Goal: Task Accomplishment & Management: Manage account settings

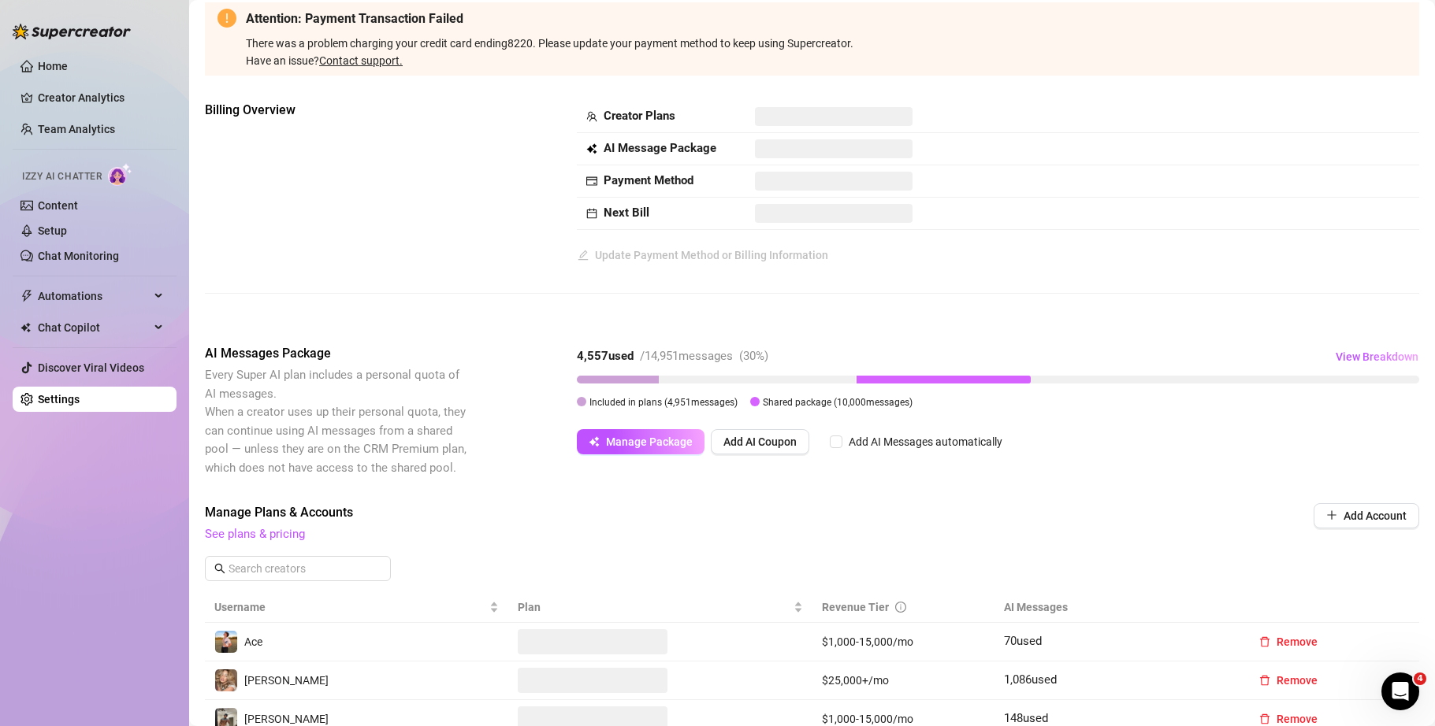
scroll to position [88, 0]
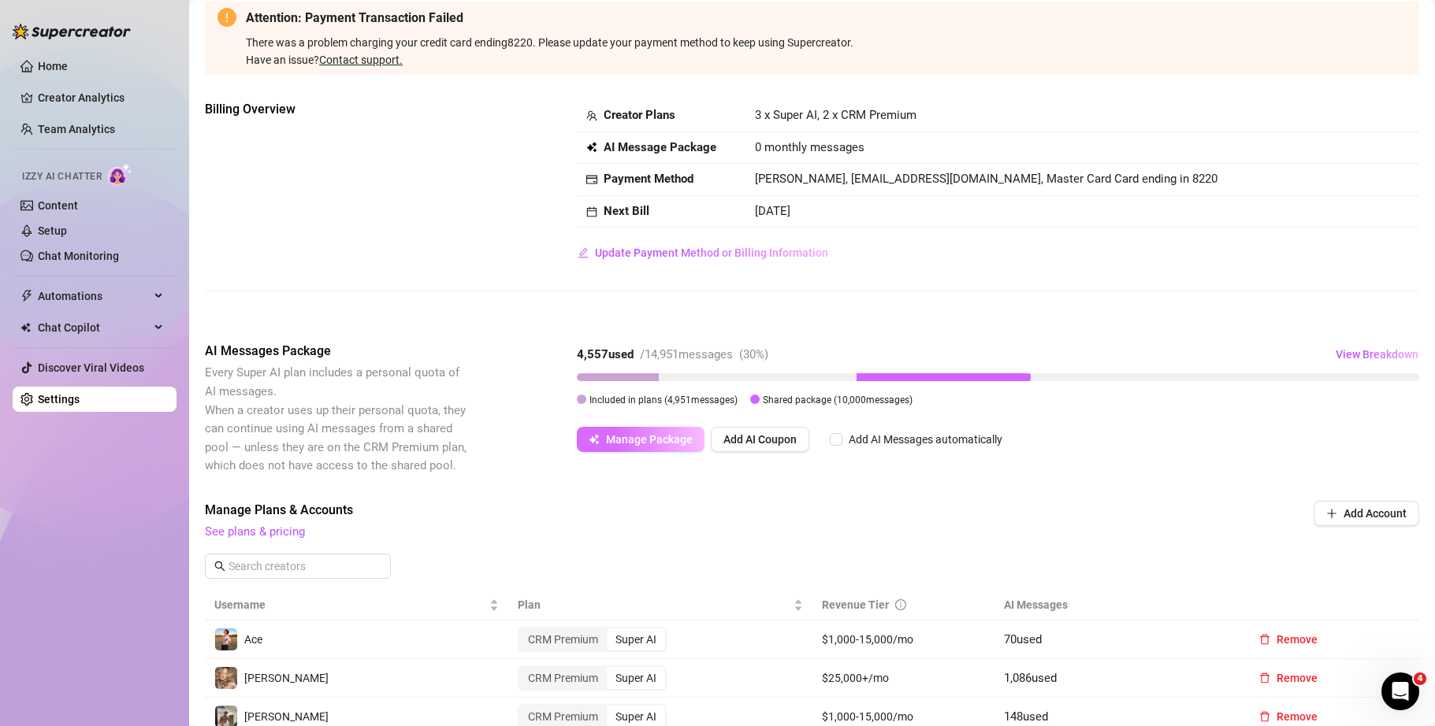
click at [678, 436] on span "Manage Package" at bounding box center [649, 439] width 87 height 13
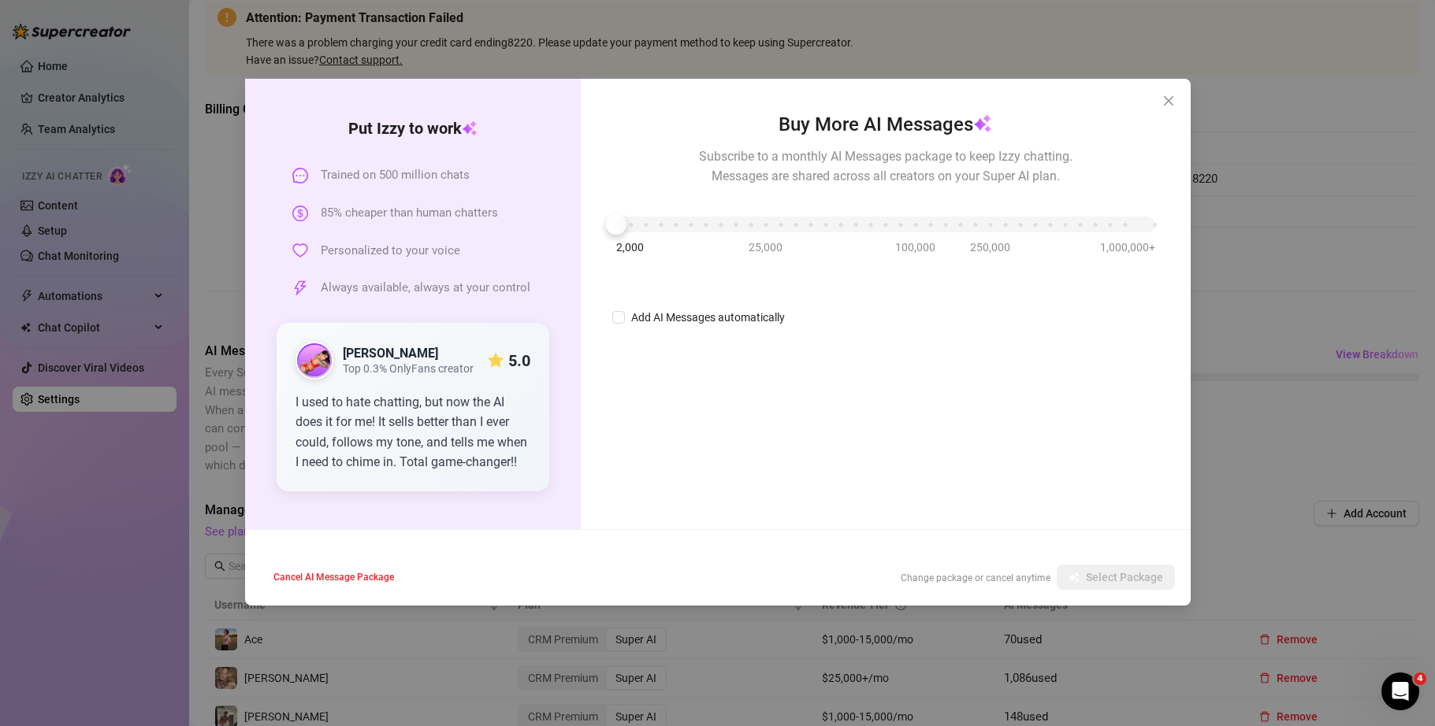
click at [612, 234] on div "2,000 25,000 100,000 250,000 1,000,000+" at bounding box center [885, 226] width 546 height 42
click at [607, 229] on div at bounding box center [616, 224] width 20 height 20
click at [368, 574] on span "Cancel AI Message Package" at bounding box center [333, 577] width 121 height 11
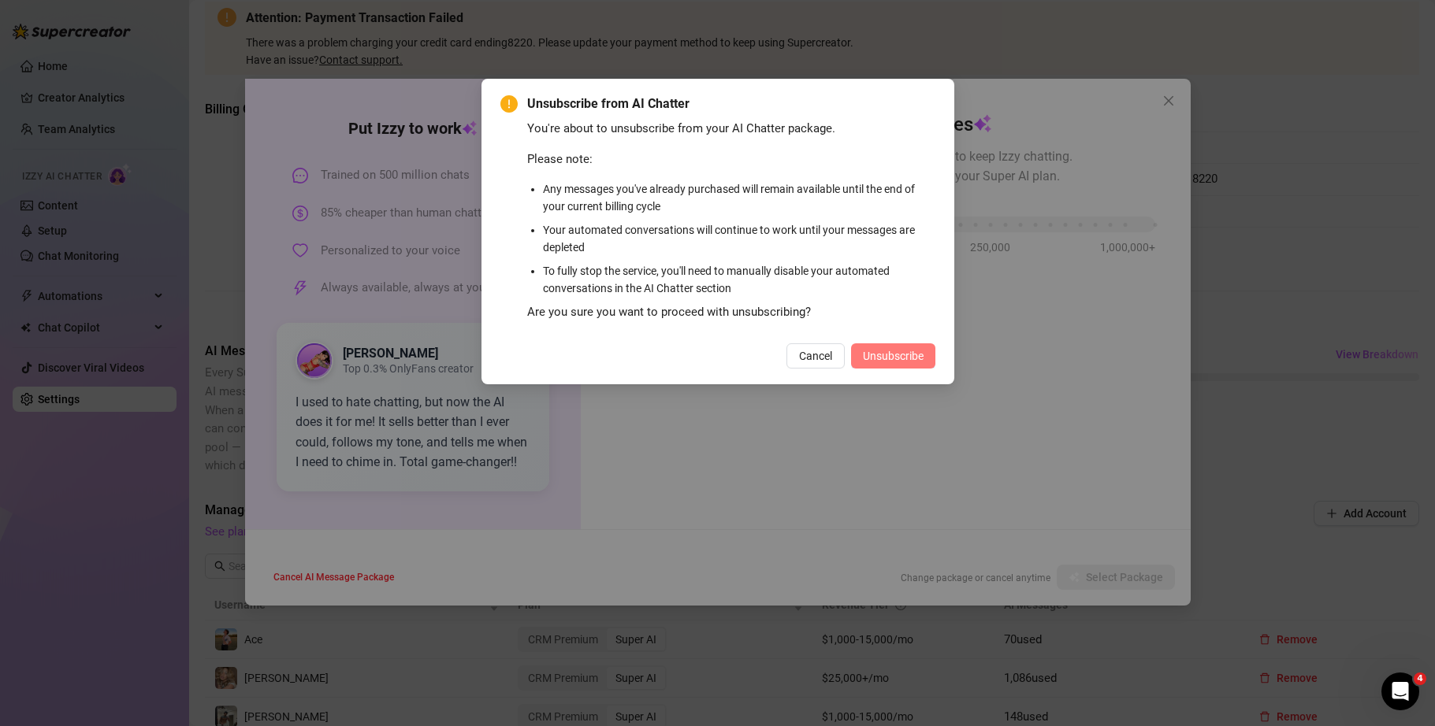
click at [898, 358] on span "Unsubscribe" at bounding box center [893, 356] width 61 height 13
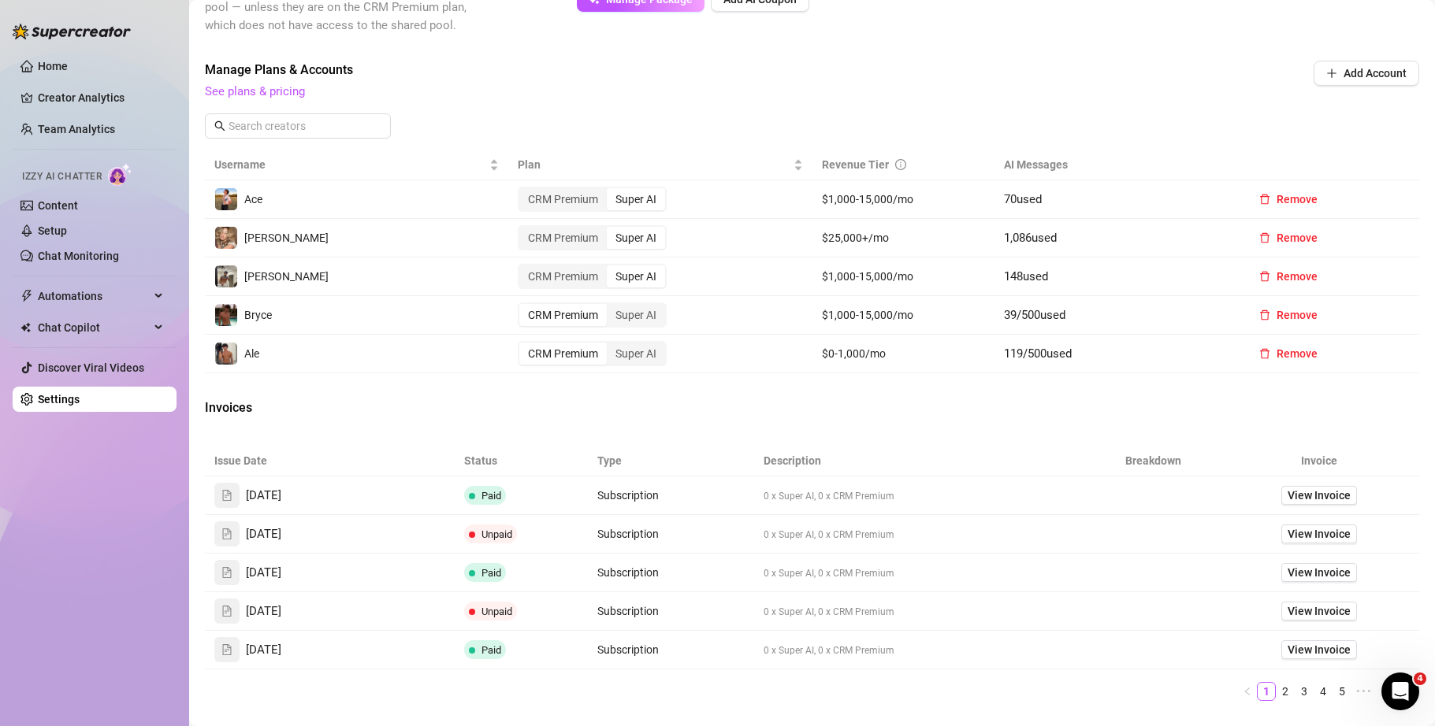
scroll to position [569, 0]
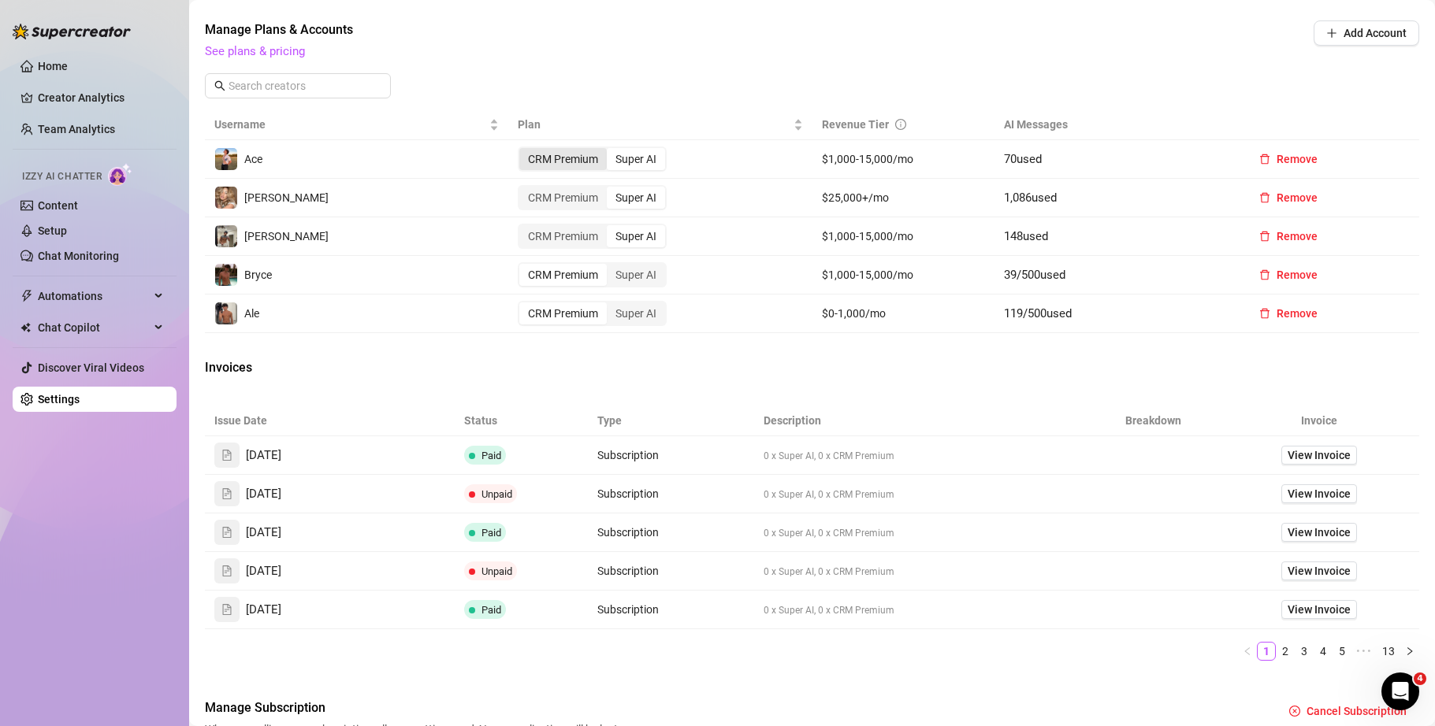
click at [562, 158] on div "CRM Premium" at bounding box center [562, 159] width 87 height 22
click at [523, 150] on input "CRM Premium" at bounding box center [523, 150] width 0 height 0
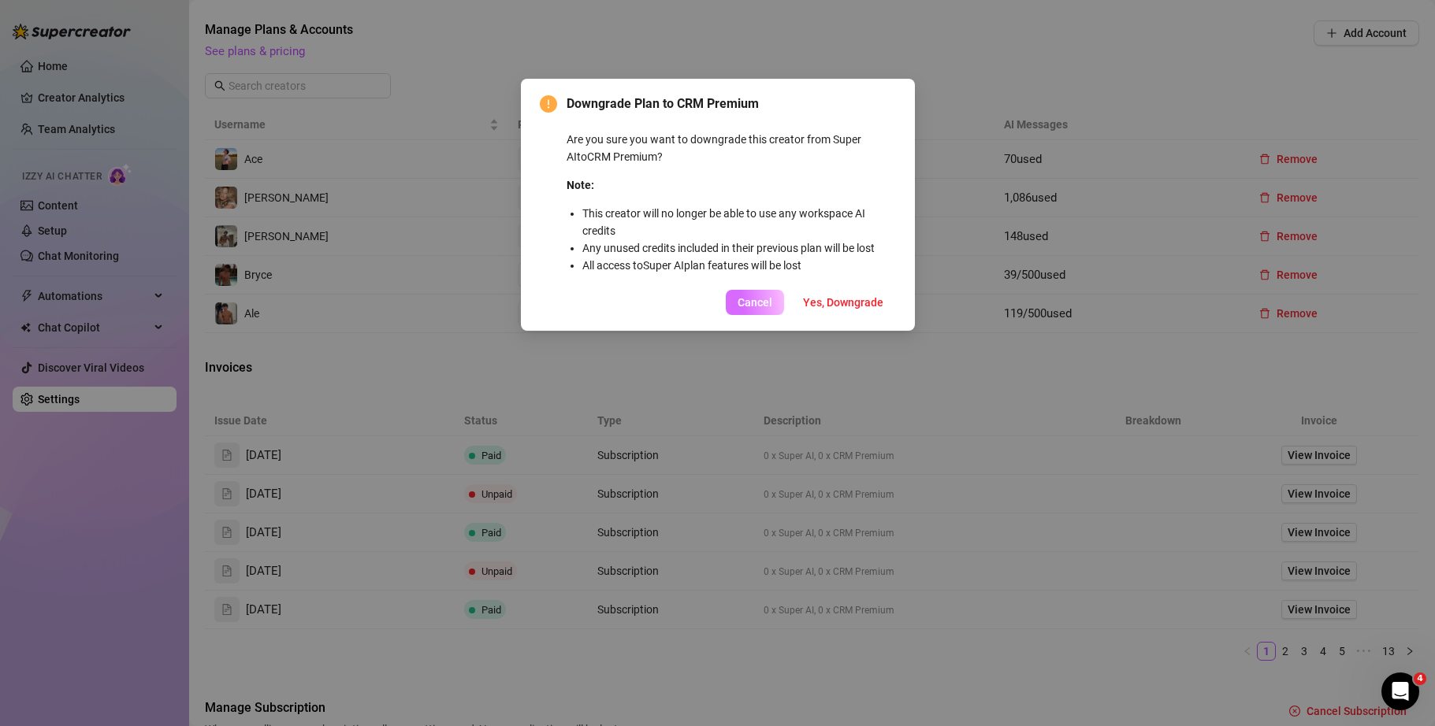
click at [752, 302] on span "Cancel" at bounding box center [754, 302] width 35 height 13
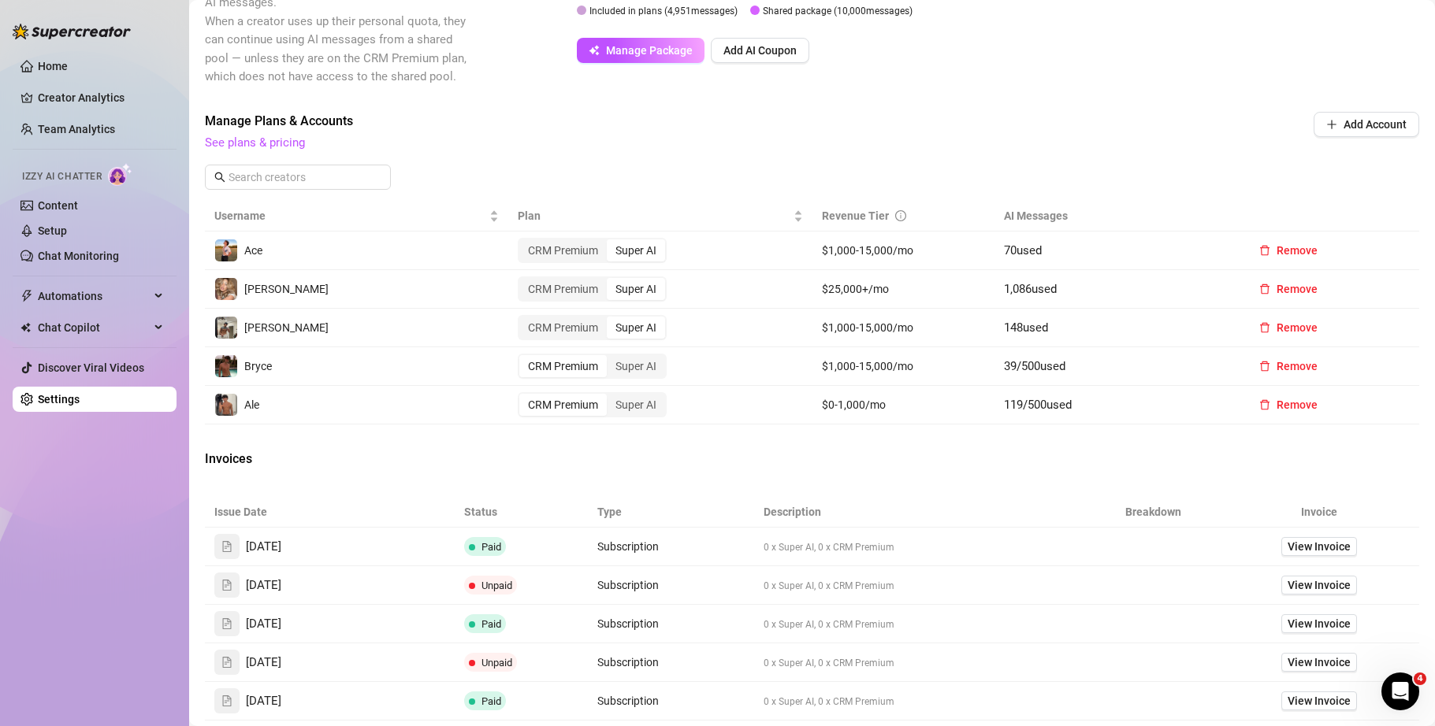
scroll to position [476, 0]
click at [646, 368] on div "Super AI" at bounding box center [636, 368] width 58 height 22
click at [611, 359] on input "Super AI" at bounding box center [611, 359] width 0 height 0
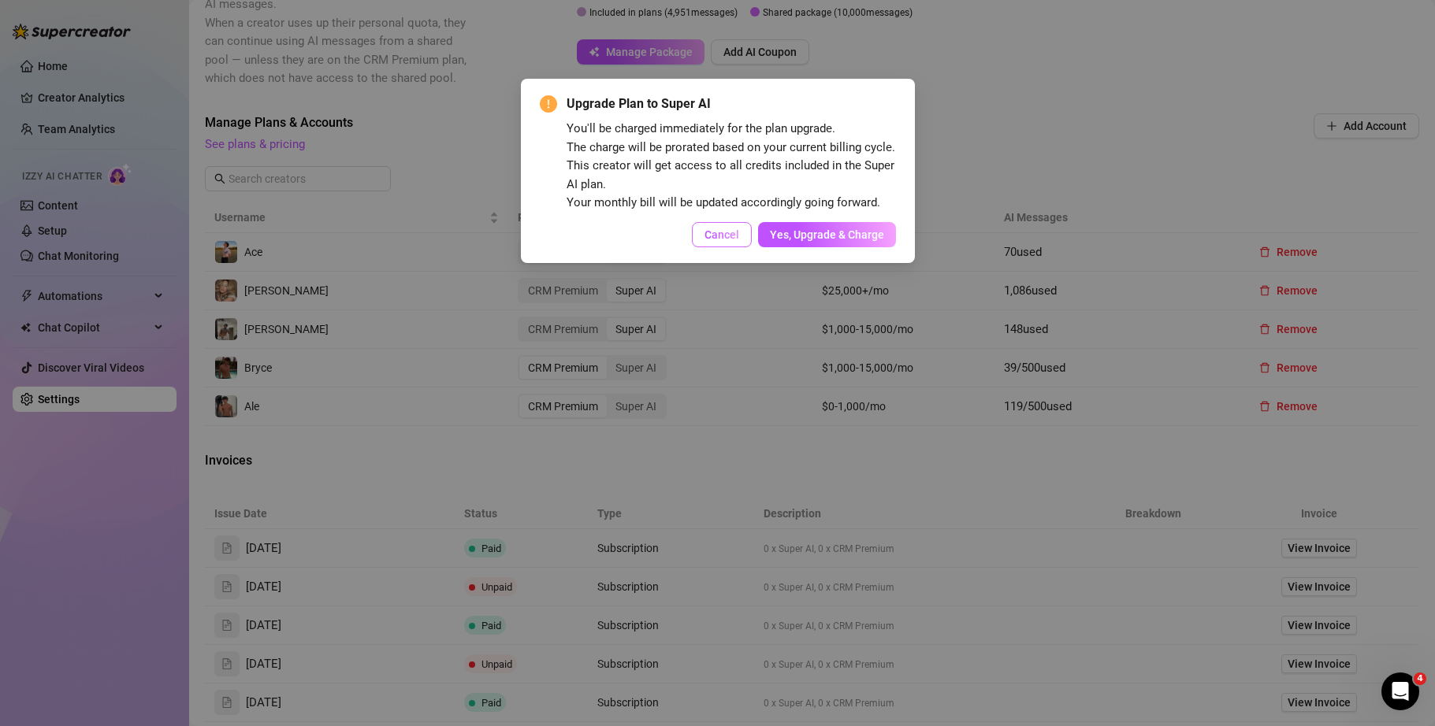
click at [734, 236] on span "Cancel" at bounding box center [721, 234] width 35 height 13
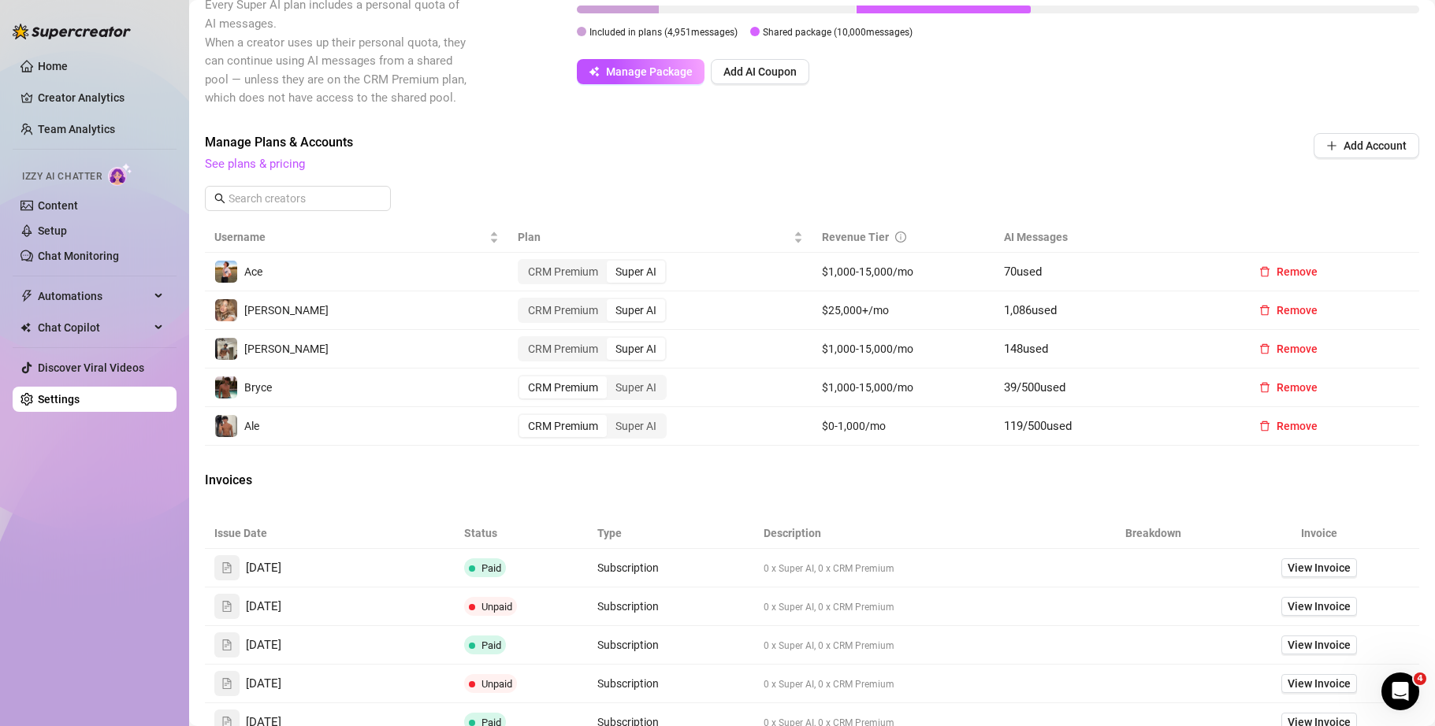
scroll to position [451, 0]
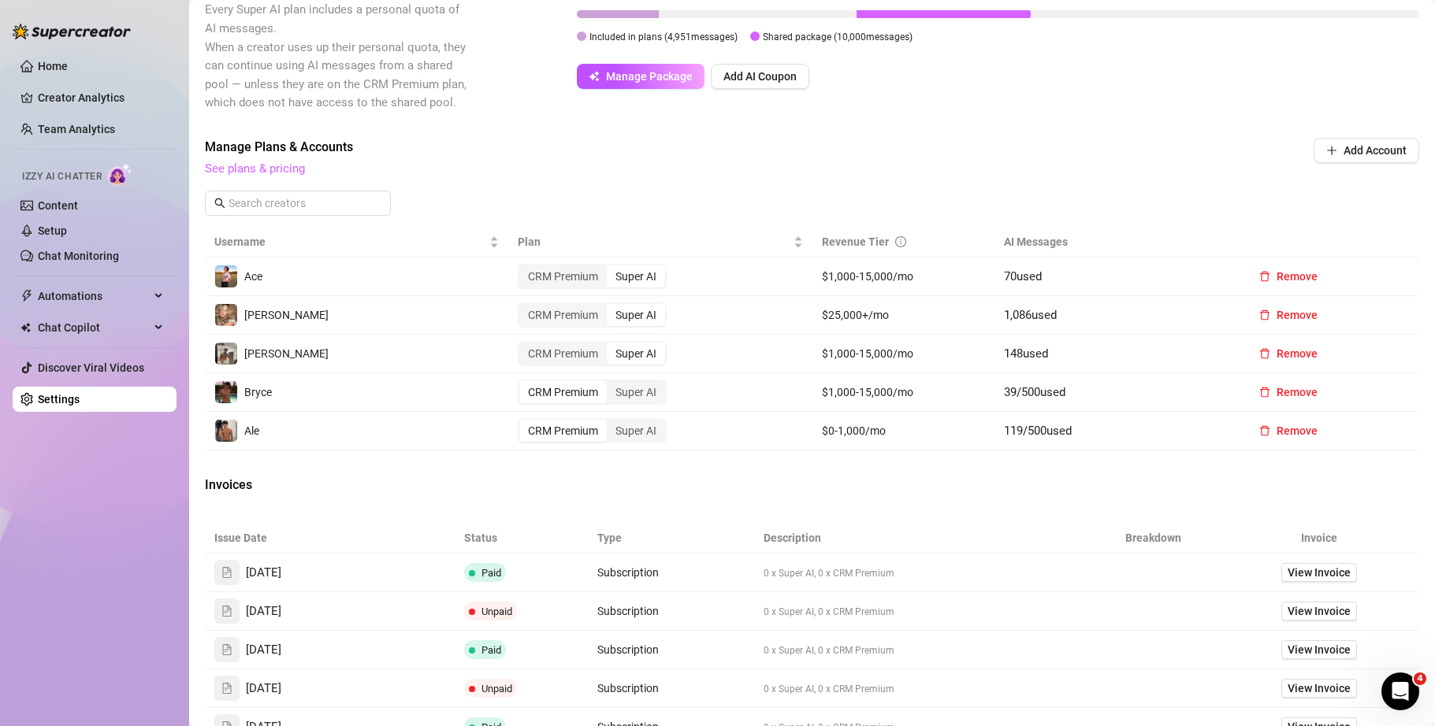
click at [258, 165] on link "See plans & pricing" at bounding box center [255, 169] width 100 height 14
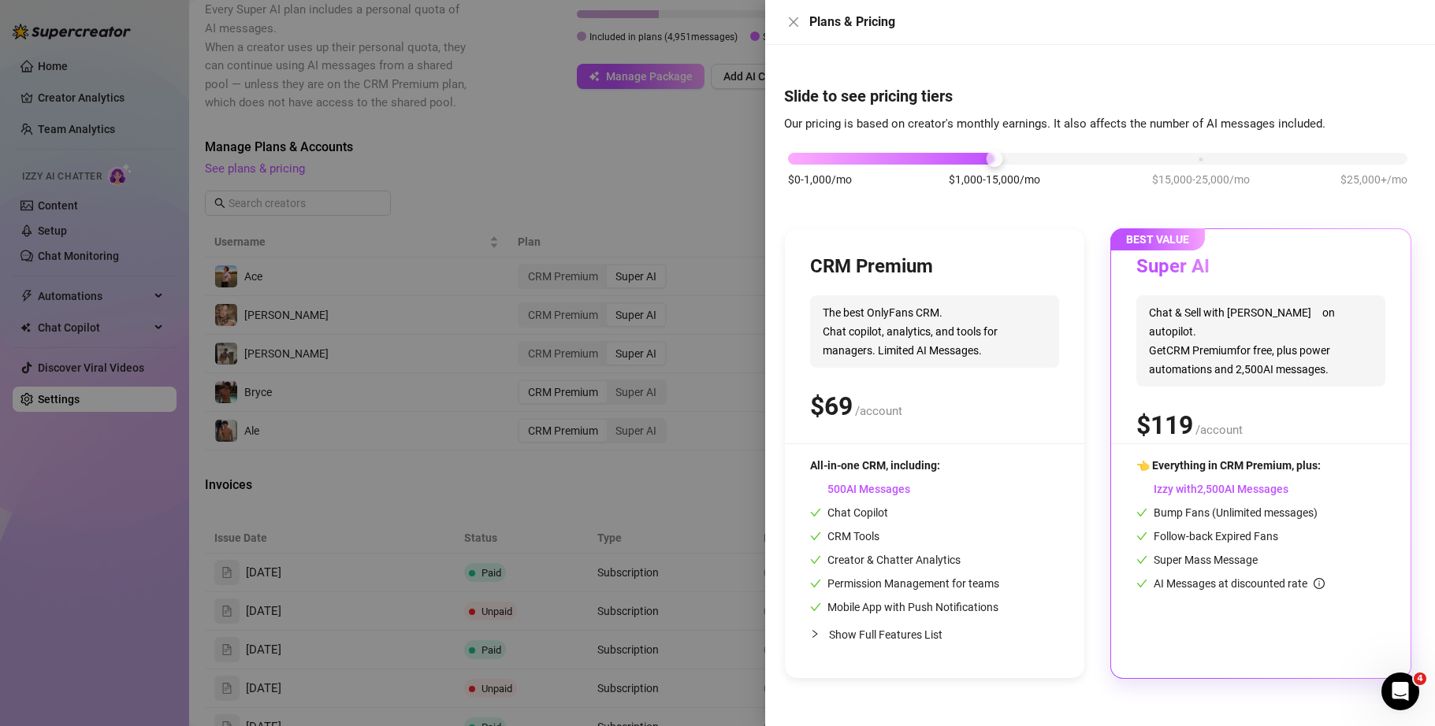
click at [655, 481] on div at bounding box center [717, 363] width 1435 height 726
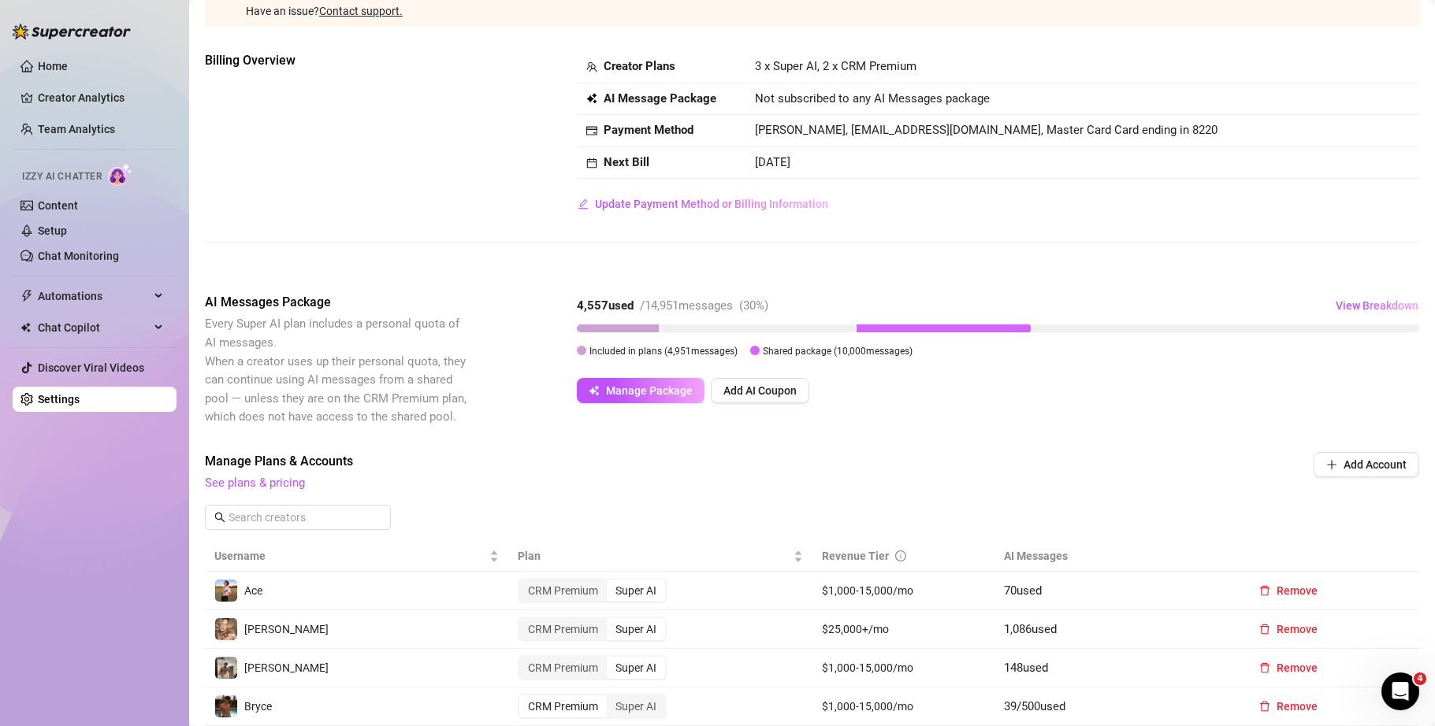
scroll to position [221, 0]
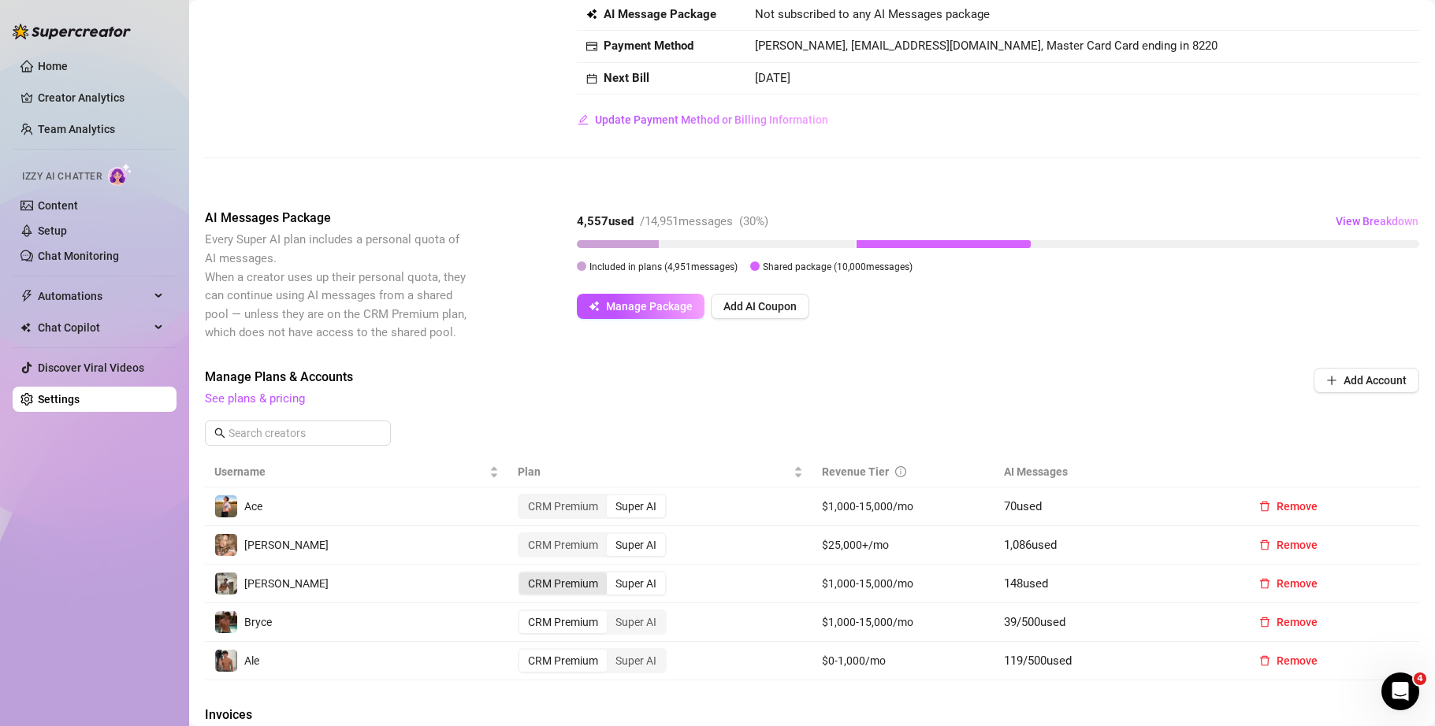
click at [571, 578] on div "CRM Premium" at bounding box center [562, 584] width 87 height 22
click at [523, 575] on input "CRM Premium" at bounding box center [523, 575] width 0 height 0
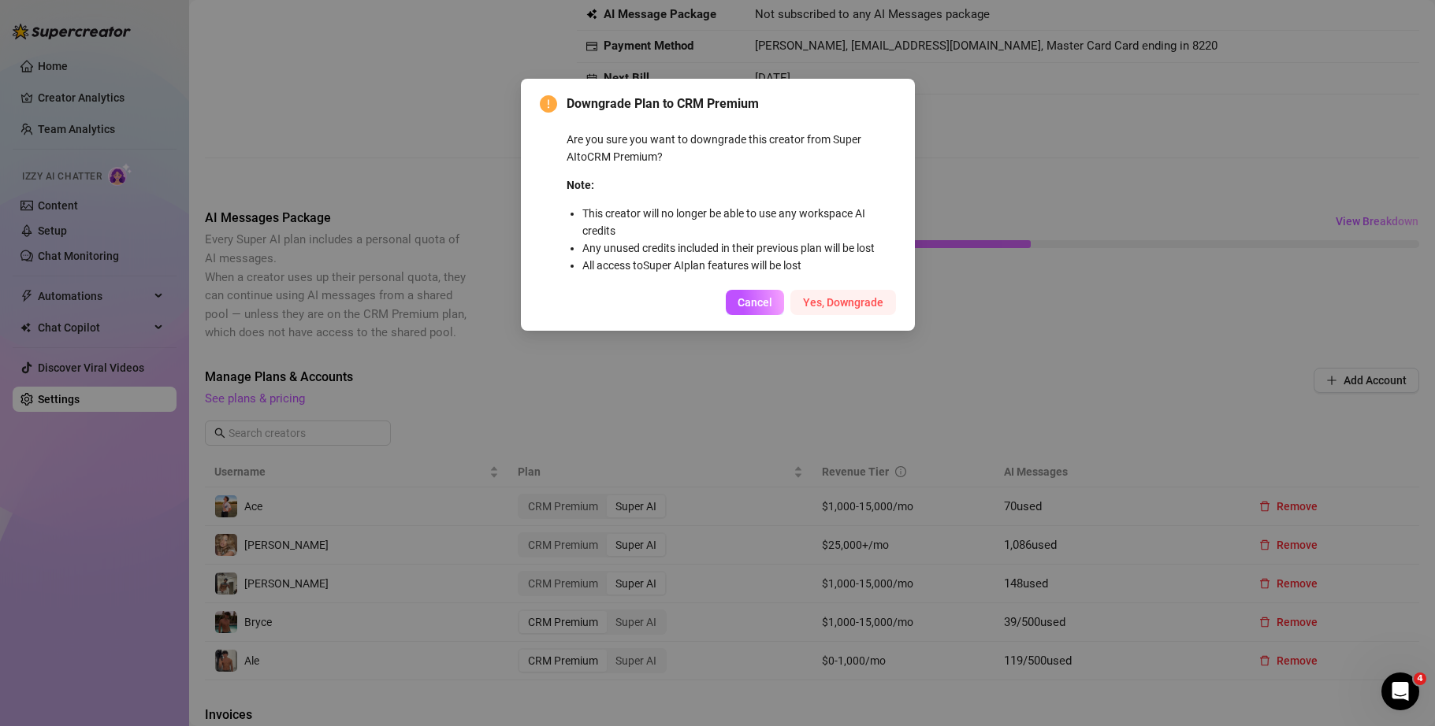
click at [835, 304] on span "Yes, Downgrade" at bounding box center [843, 302] width 80 height 13
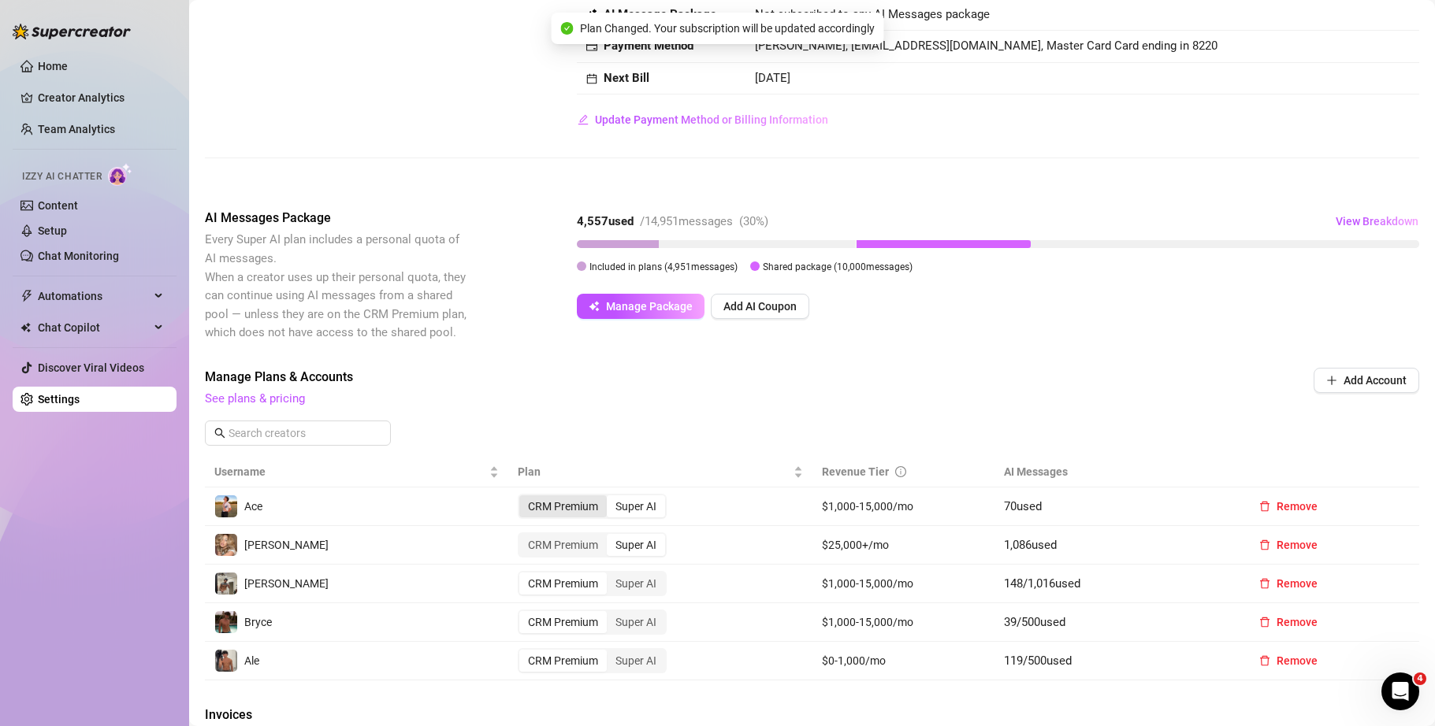
click at [563, 509] on div "CRM Premium" at bounding box center [562, 507] width 87 height 22
click at [523, 498] on input "CRM Premium" at bounding box center [523, 498] width 0 height 0
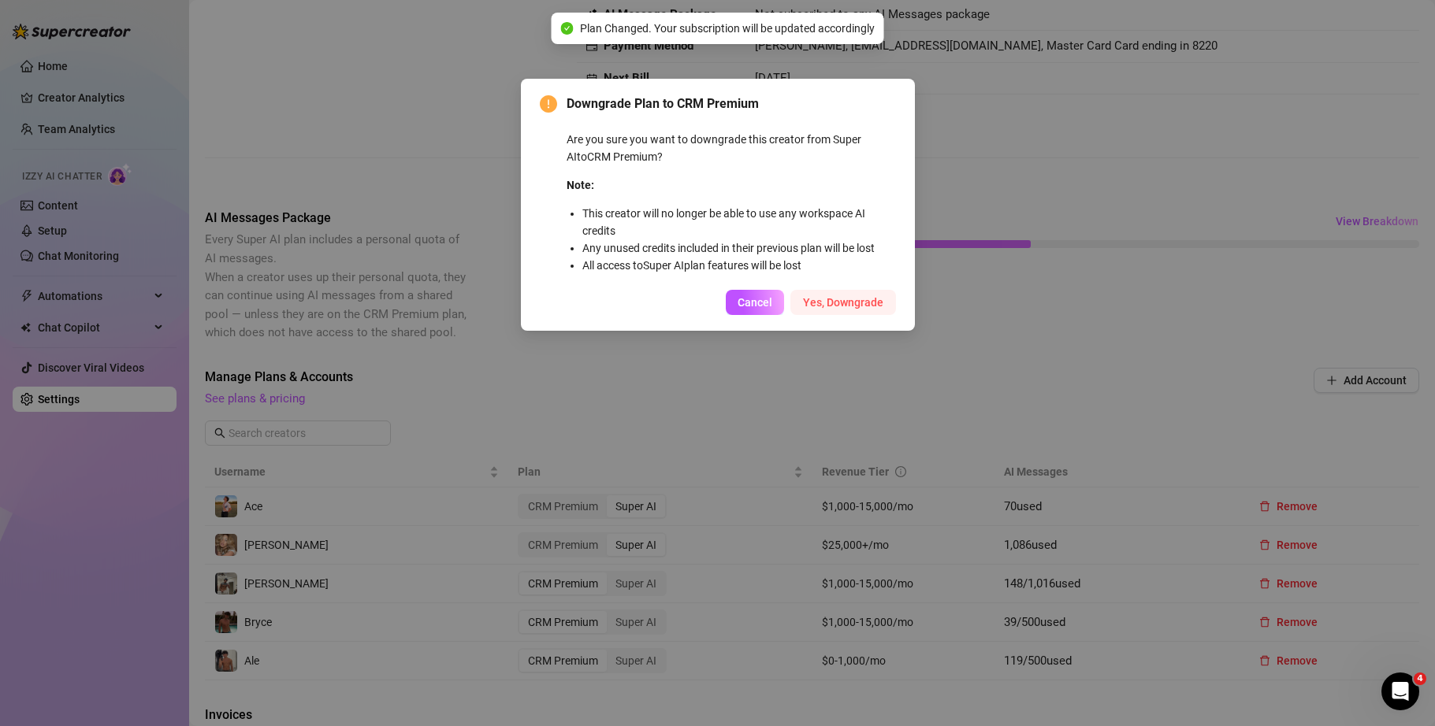
click at [856, 294] on button "Yes, Downgrade" at bounding box center [843, 302] width 106 height 25
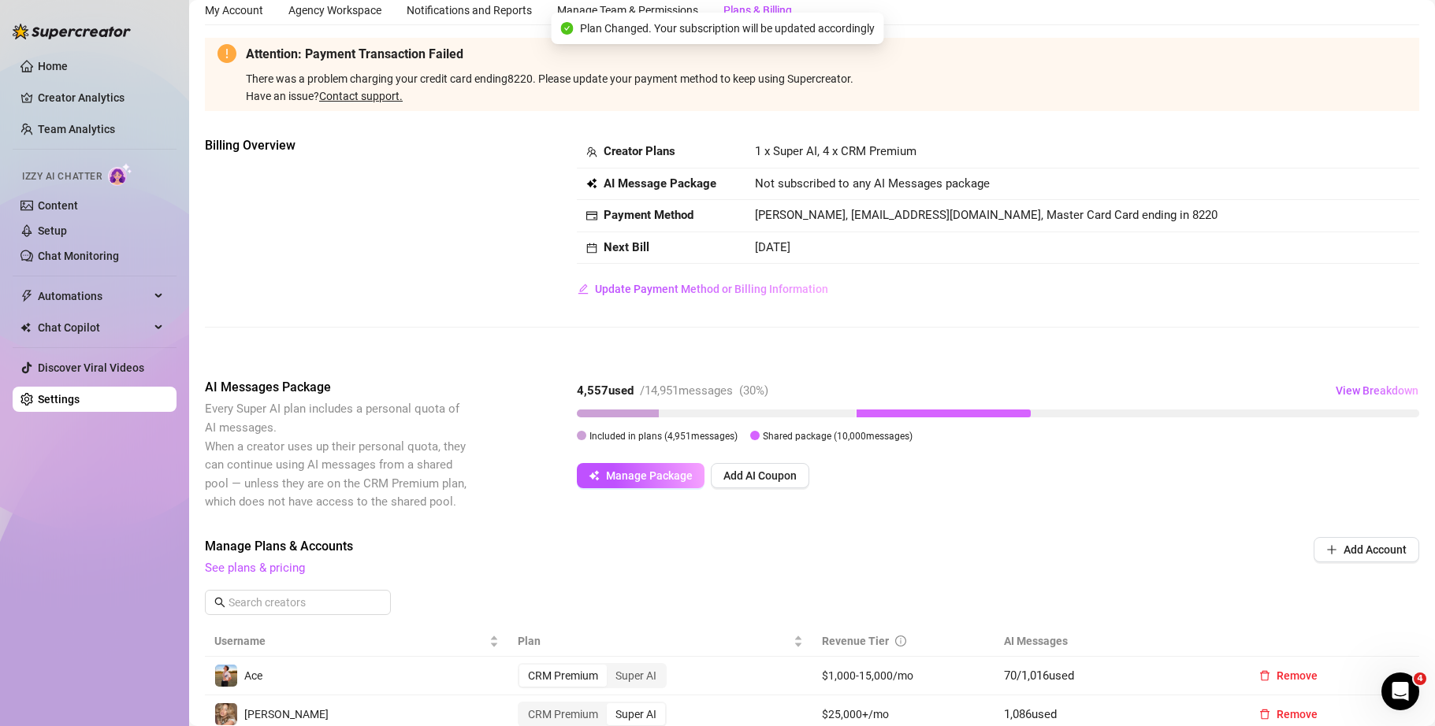
scroll to position [0, 0]
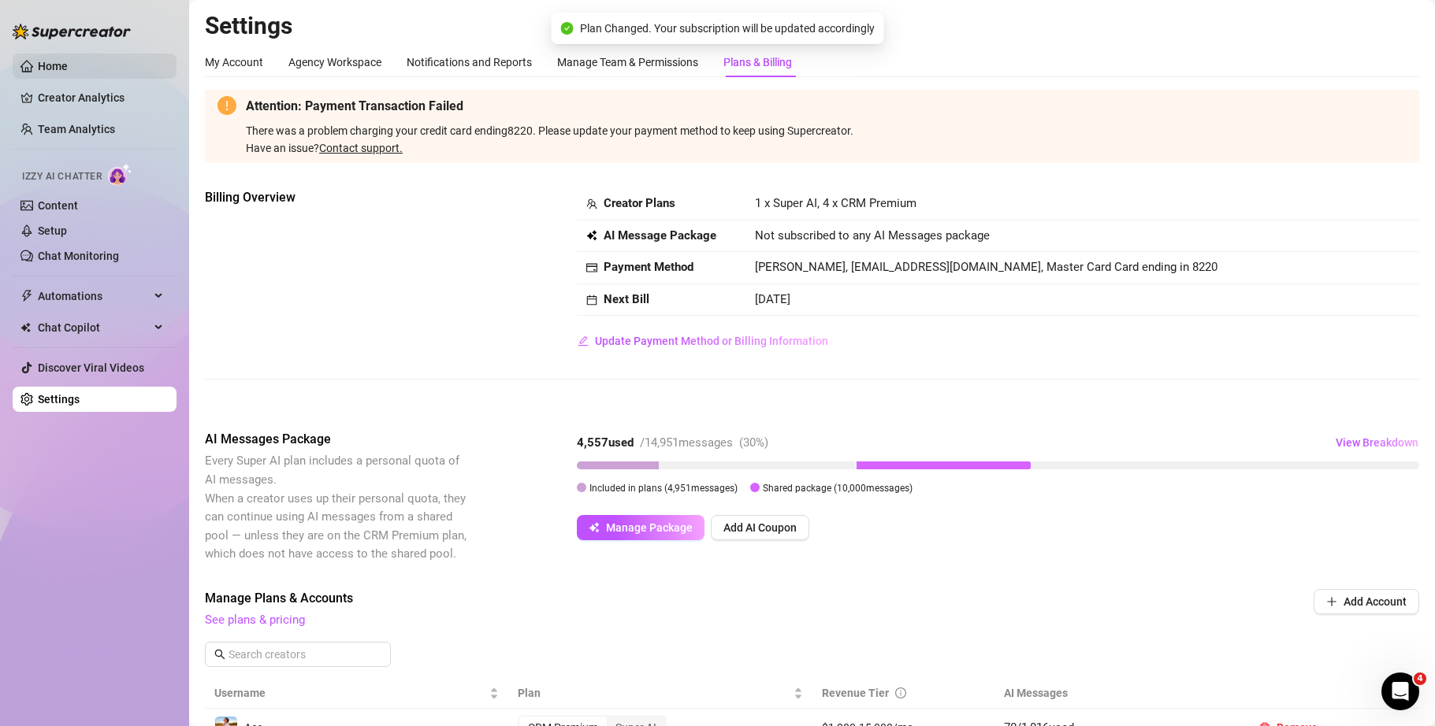
drag, startPoint x: 34, startPoint y: 56, endPoint x: 41, endPoint y: 68, distance: 13.8
click at [38, 60] on link "Home" at bounding box center [53, 66] width 30 height 13
